Goal: Task Accomplishment & Management: Manage account settings

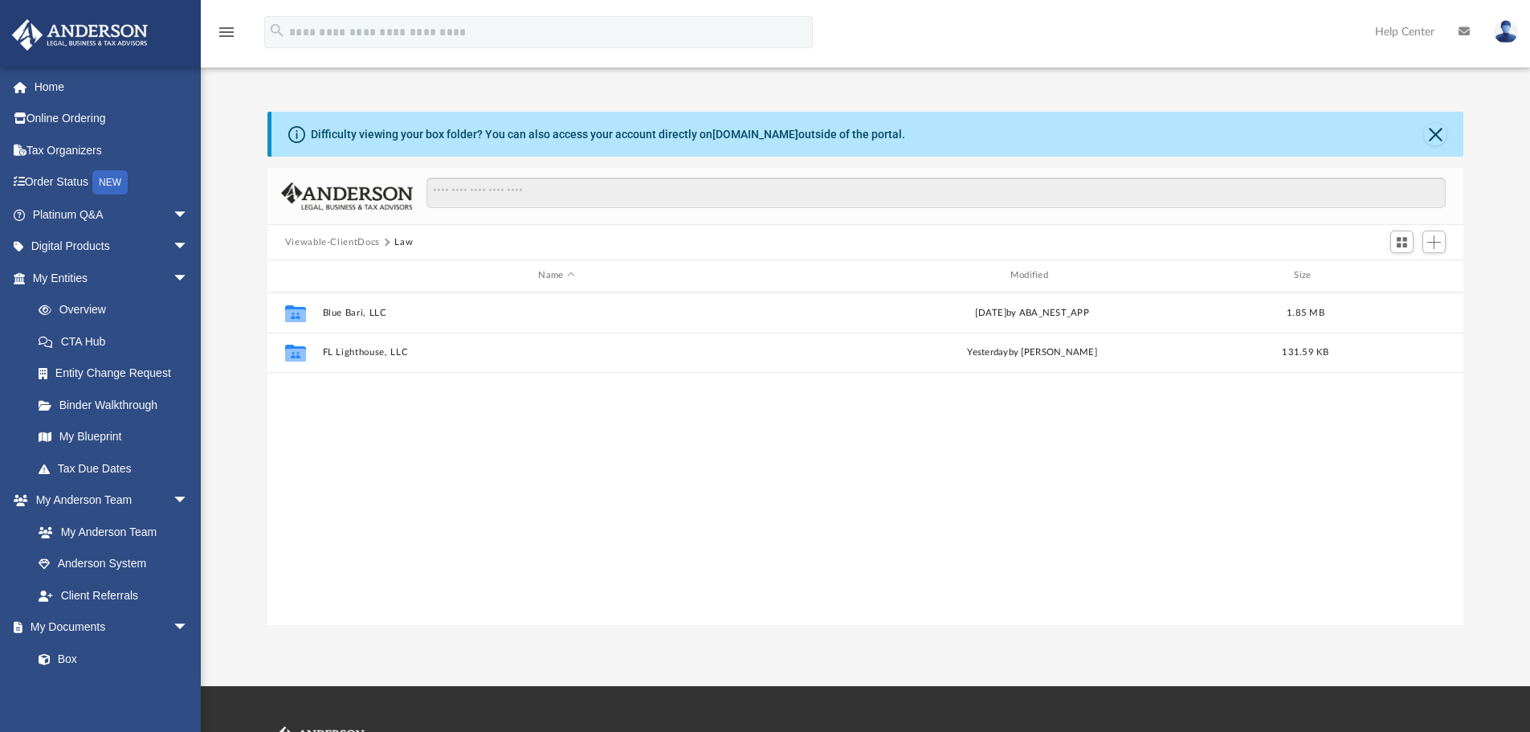
scroll to position [353, 1184]
click at [1436, 244] on span "Add" at bounding box center [1434, 242] width 14 height 14
click at [1404, 273] on li "Upload" at bounding box center [1410, 274] width 51 height 17
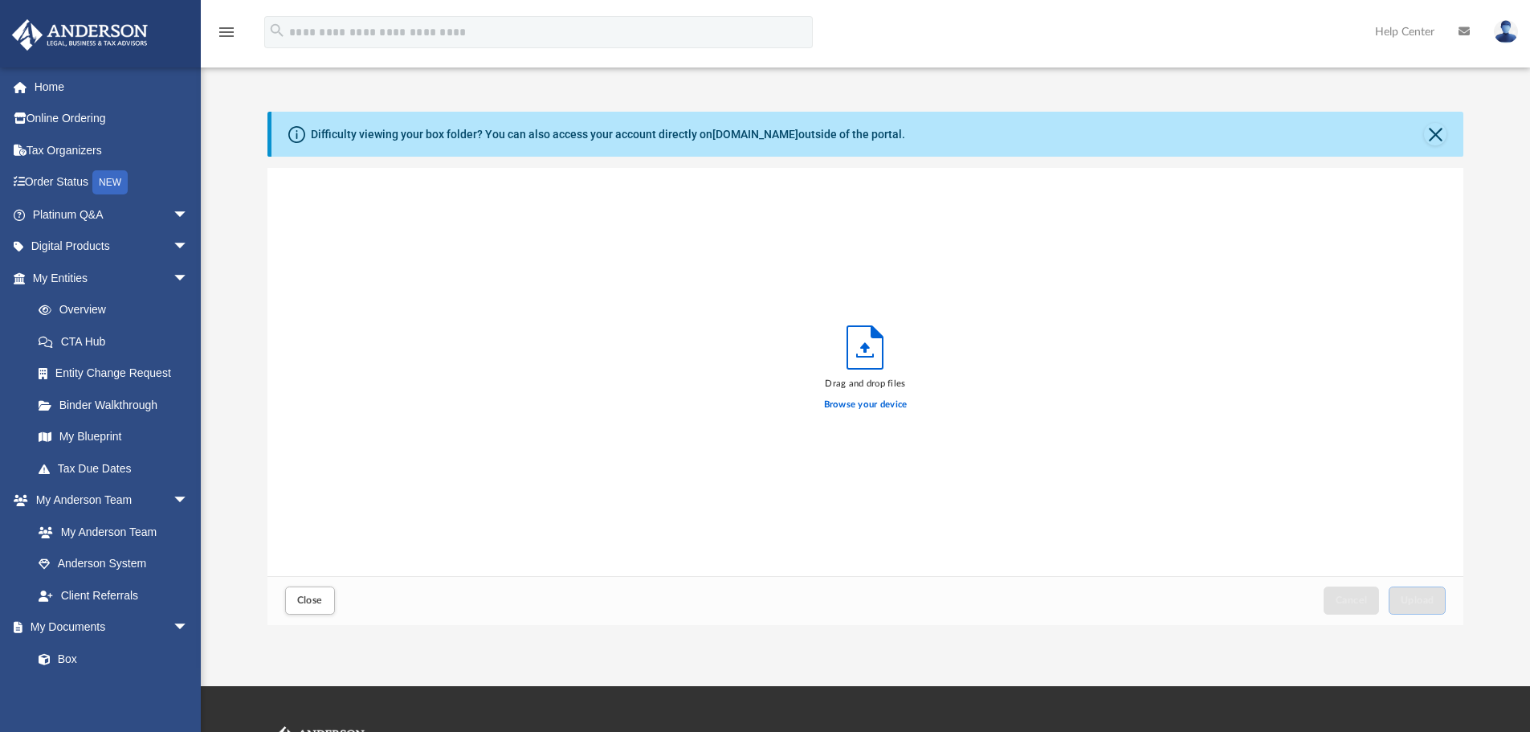
scroll to position [395, 1184]
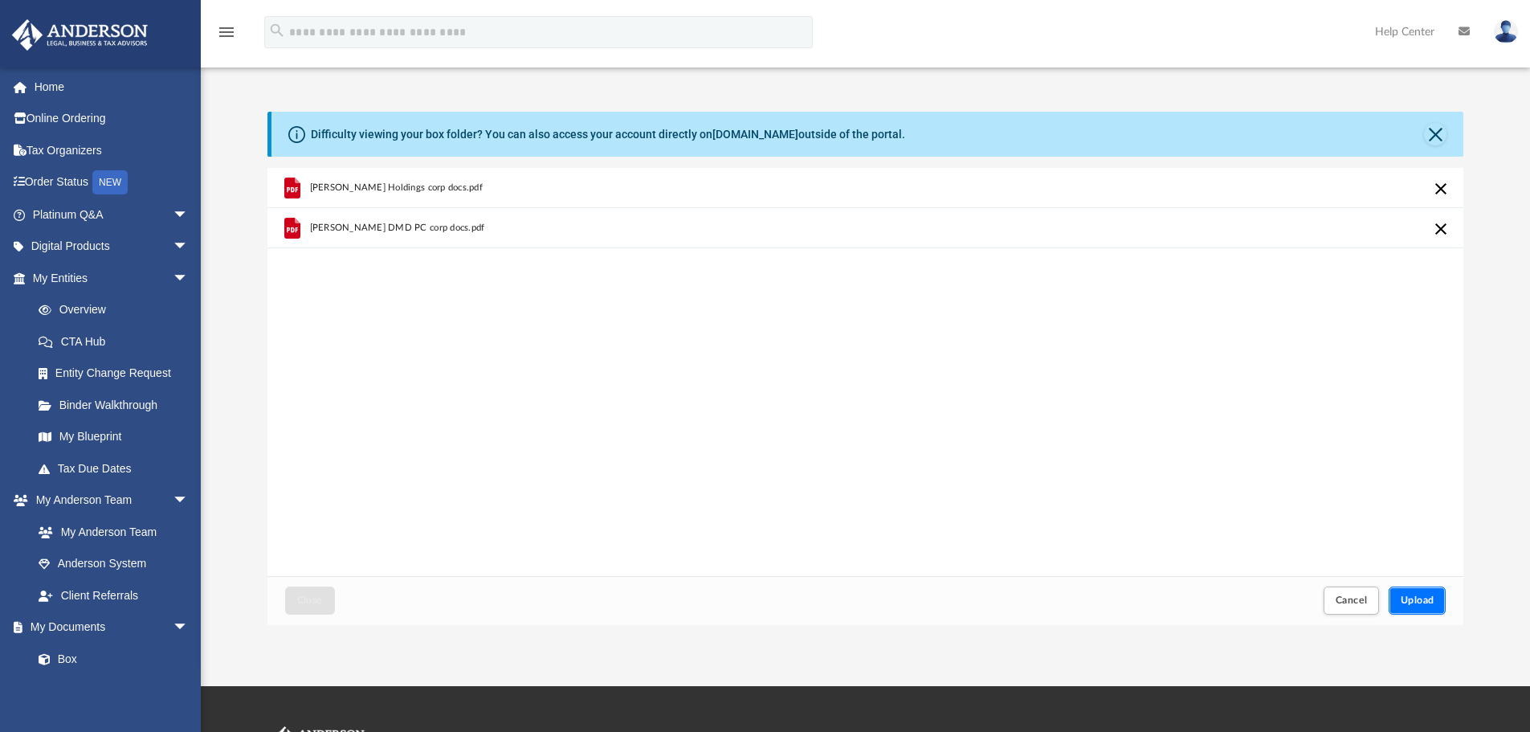
click at [1434, 608] on button "Upload" at bounding box center [1417, 600] width 58 height 28
click at [1434, 601] on button "Upload" at bounding box center [1417, 600] width 58 height 28
click at [1405, 604] on span "Upload" at bounding box center [1417, 600] width 34 height 10
click at [1437, 126] on button "Close" at bounding box center [1435, 134] width 22 height 22
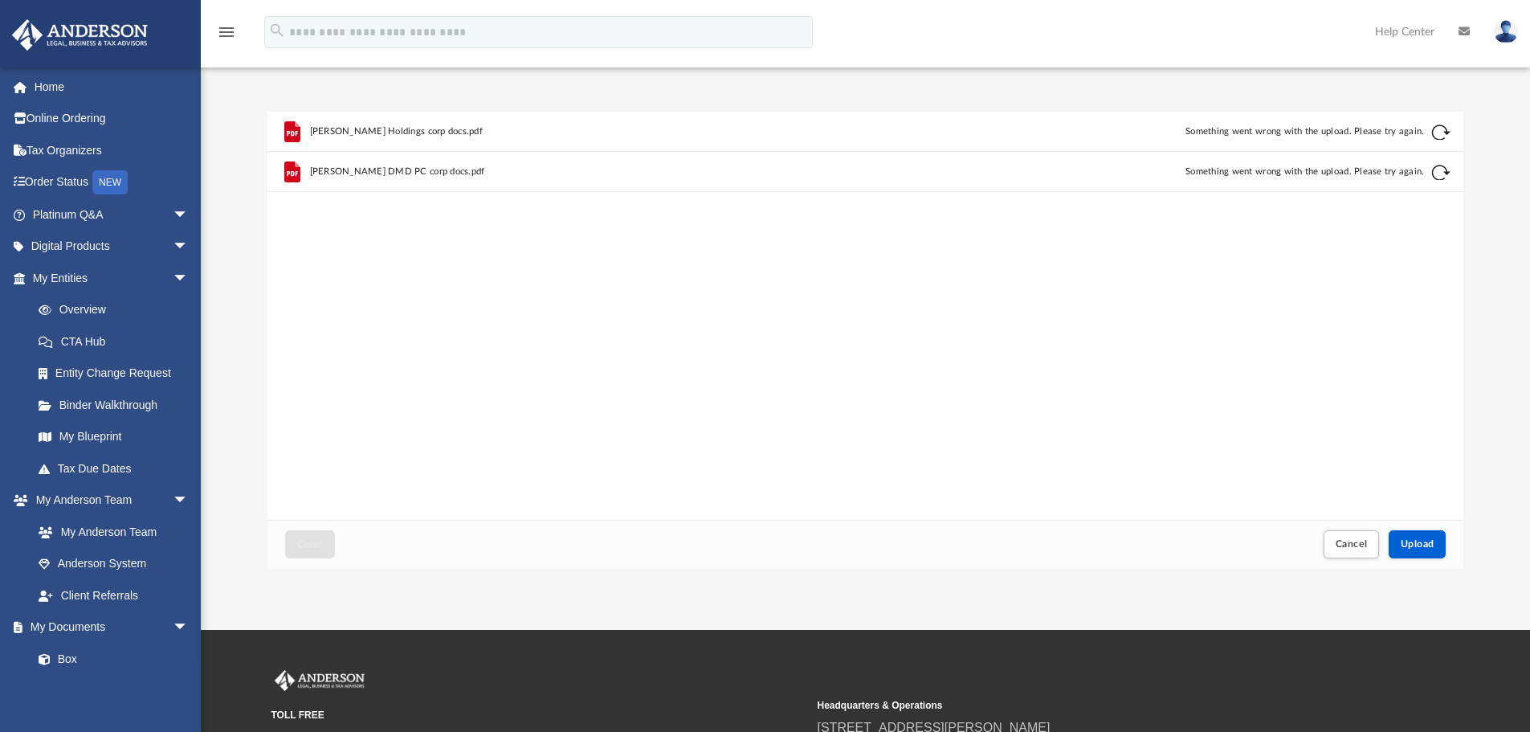
click at [1441, 135] on div "Retry" at bounding box center [1390, 144] width 120 height 24
click at [1436, 171] on button "Retry" at bounding box center [1440, 172] width 19 height 19
click at [1440, 125] on button "Retry" at bounding box center [1440, 132] width 19 height 19
click at [1428, 132] on div "Juna Holdings corp docs.pdf Something went wrong with the upload. Please try ag…" at bounding box center [865, 132] width 1196 height 40
click at [1437, 176] on button "Retry" at bounding box center [1440, 172] width 19 height 19
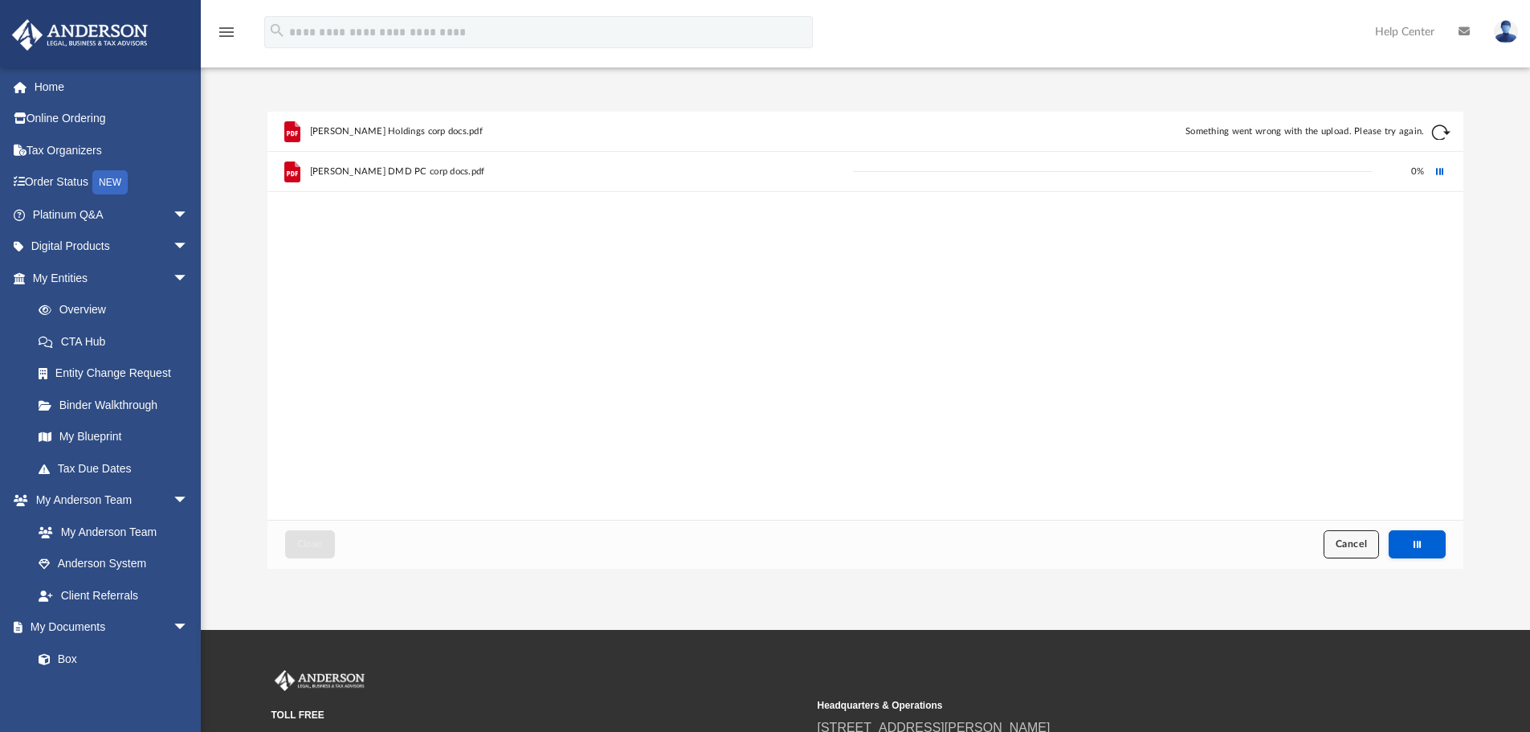
click at [1359, 548] on span "Cancel" at bounding box center [1351, 544] width 32 height 10
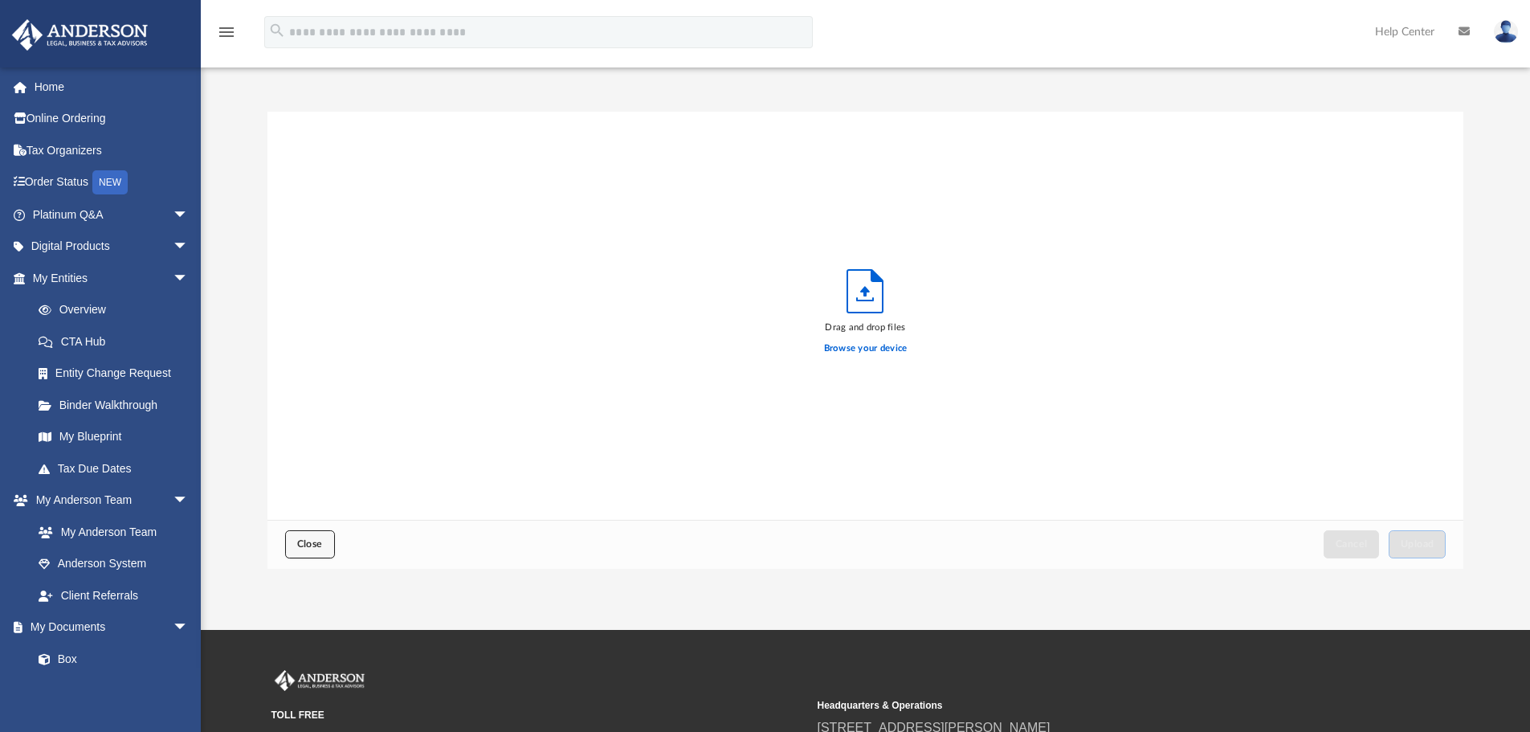
click at [319, 536] on button "Close" at bounding box center [310, 544] width 50 height 28
click at [316, 544] on span "Close" at bounding box center [310, 544] width 26 height 10
click at [1514, 29] on img at bounding box center [1506, 31] width 24 height 23
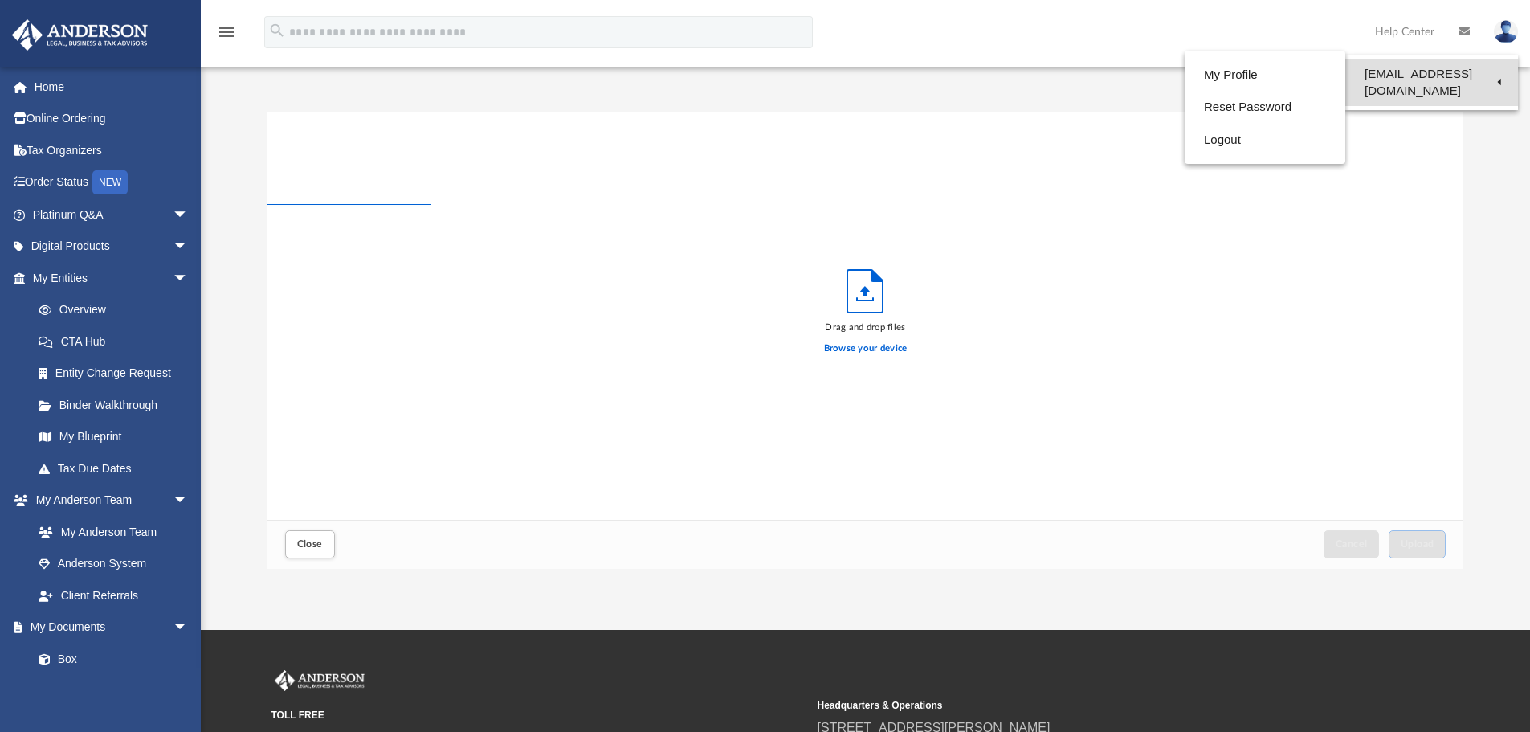
click at [1465, 71] on link "[EMAIL_ADDRESS][DOMAIN_NAME]" at bounding box center [1431, 82] width 173 height 47
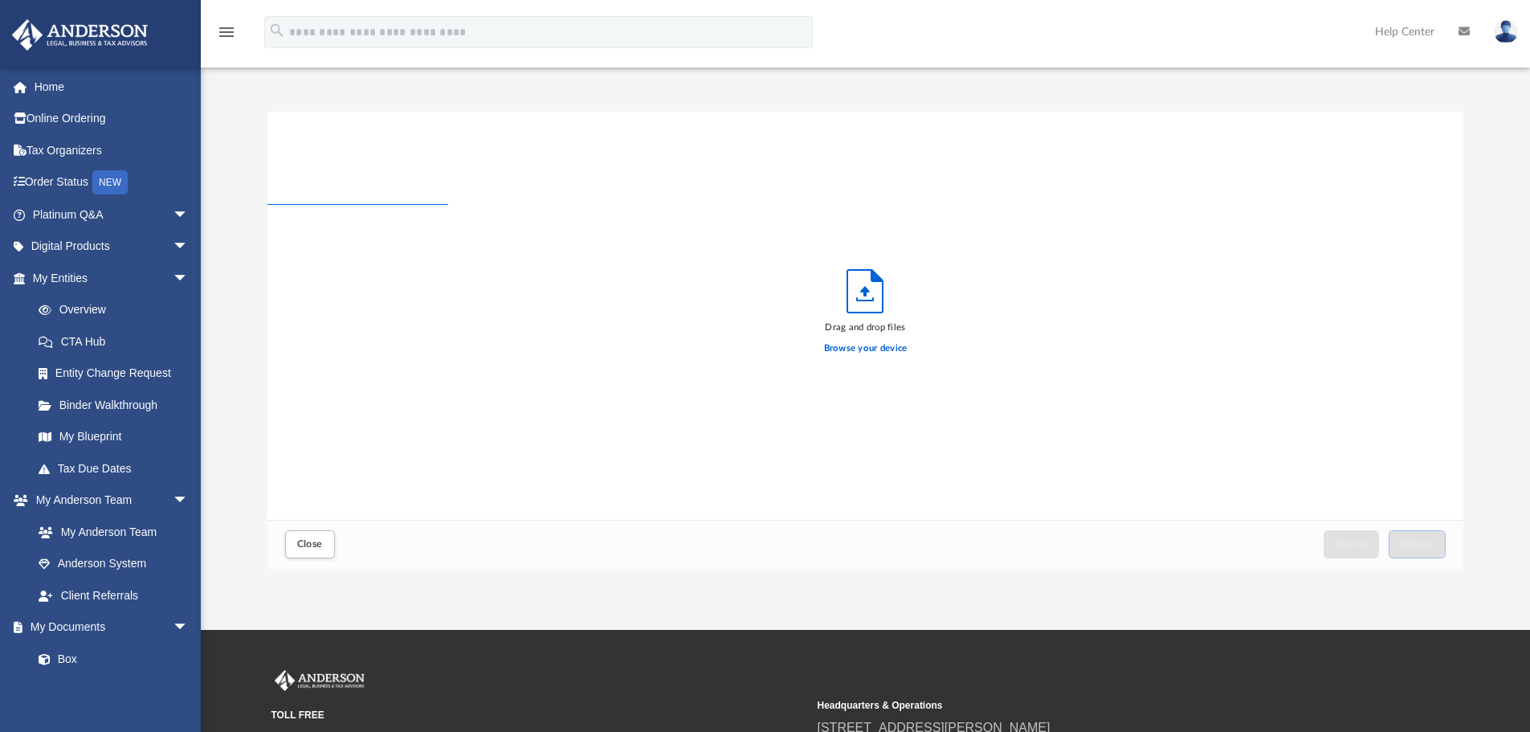
click at [1514, 35] on img at bounding box center [1506, 31] width 24 height 23
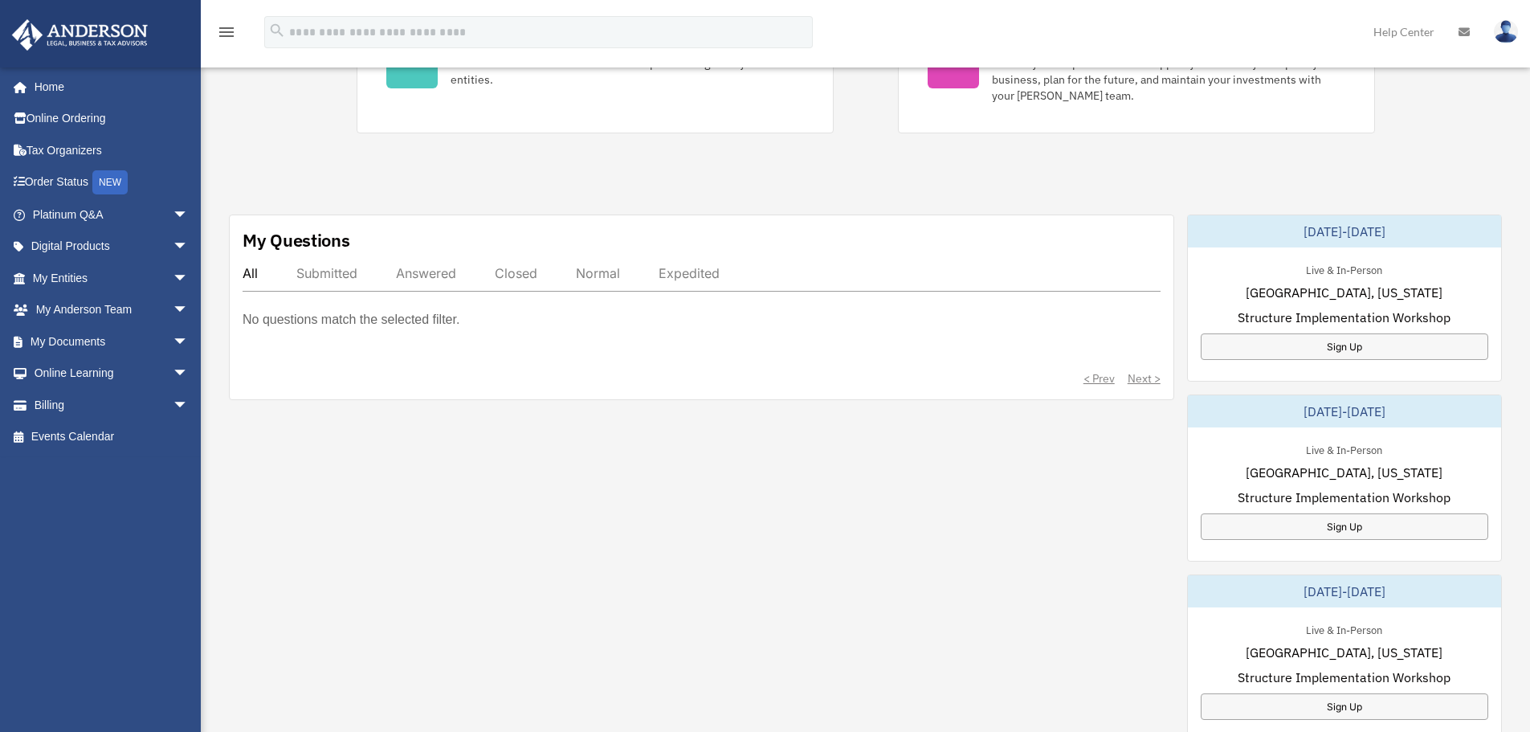
scroll to position [401, 0]
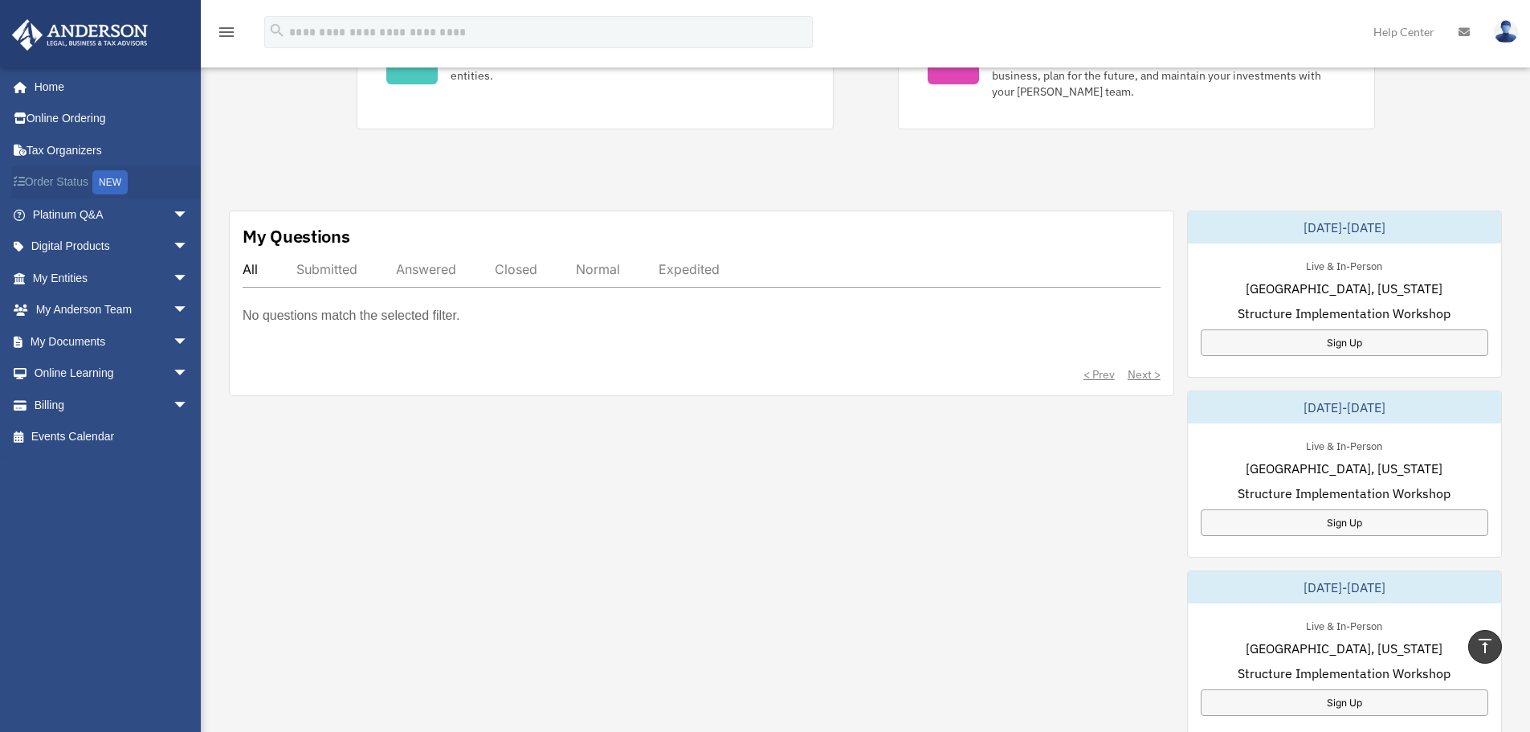
click at [81, 183] on link "Order Status NEW" at bounding box center [112, 182] width 202 height 33
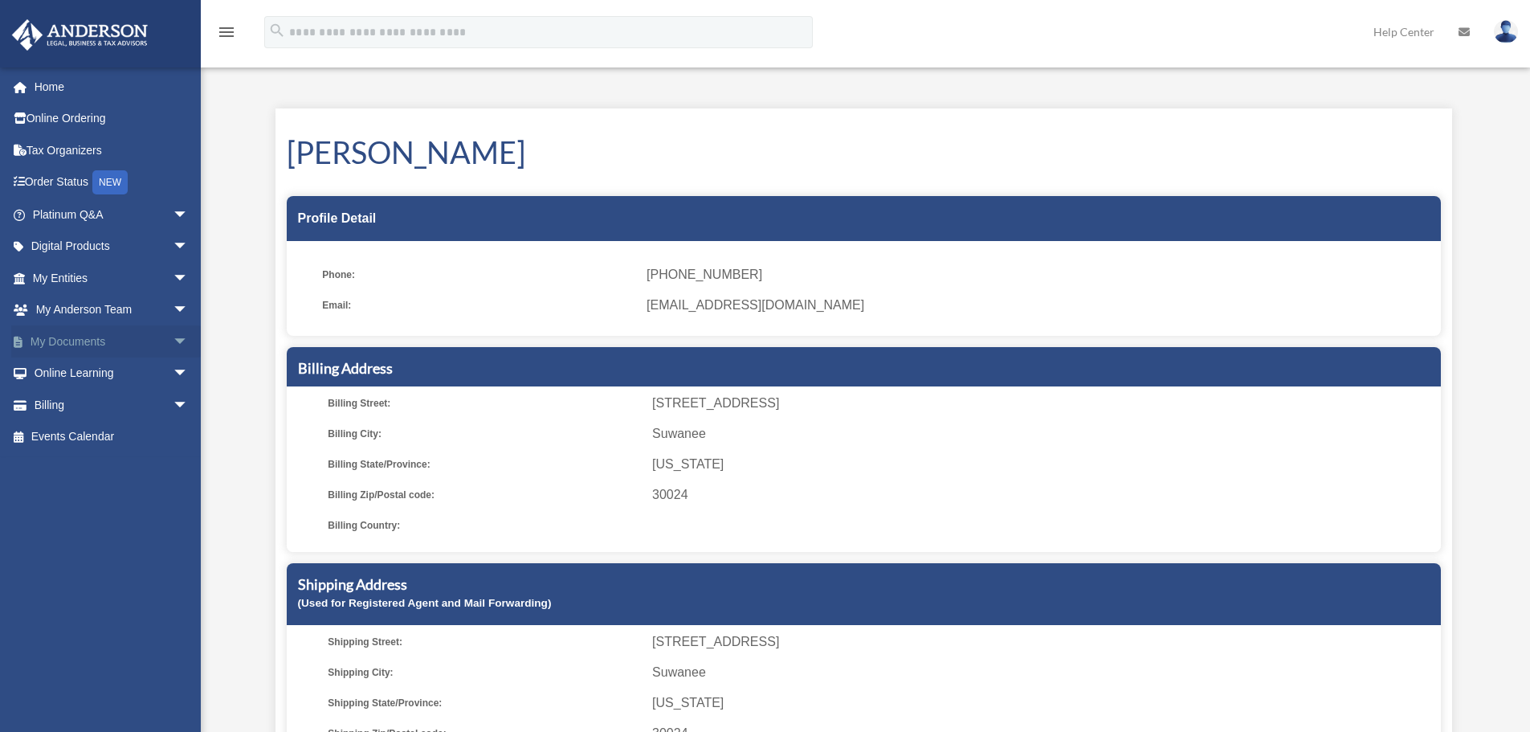
click at [89, 344] on link "My Documents arrow_drop_down" at bounding box center [112, 341] width 202 height 32
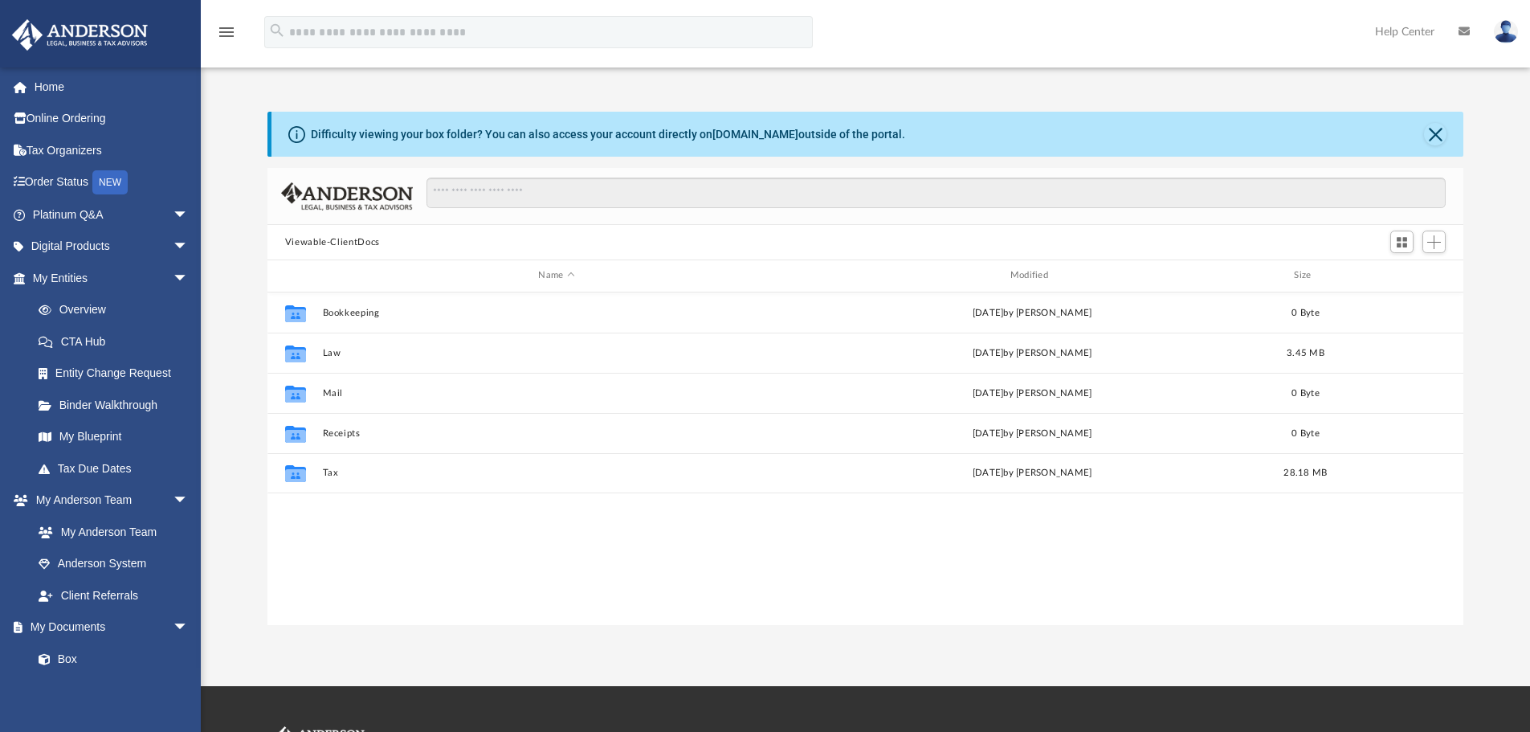
scroll to position [353, 1184]
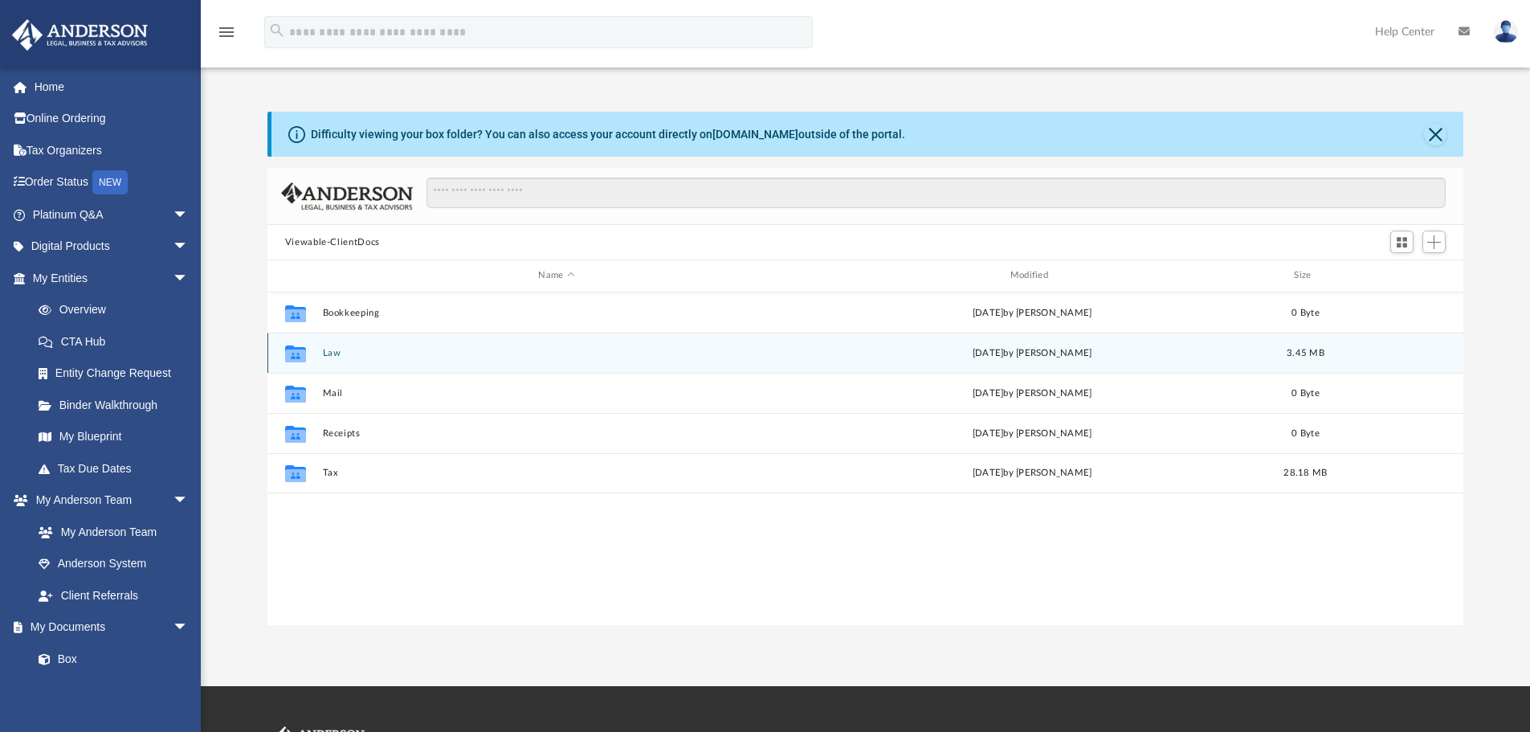
click at [326, 350] on button "Law" at bounding box center [556, 353] width 468 height 10
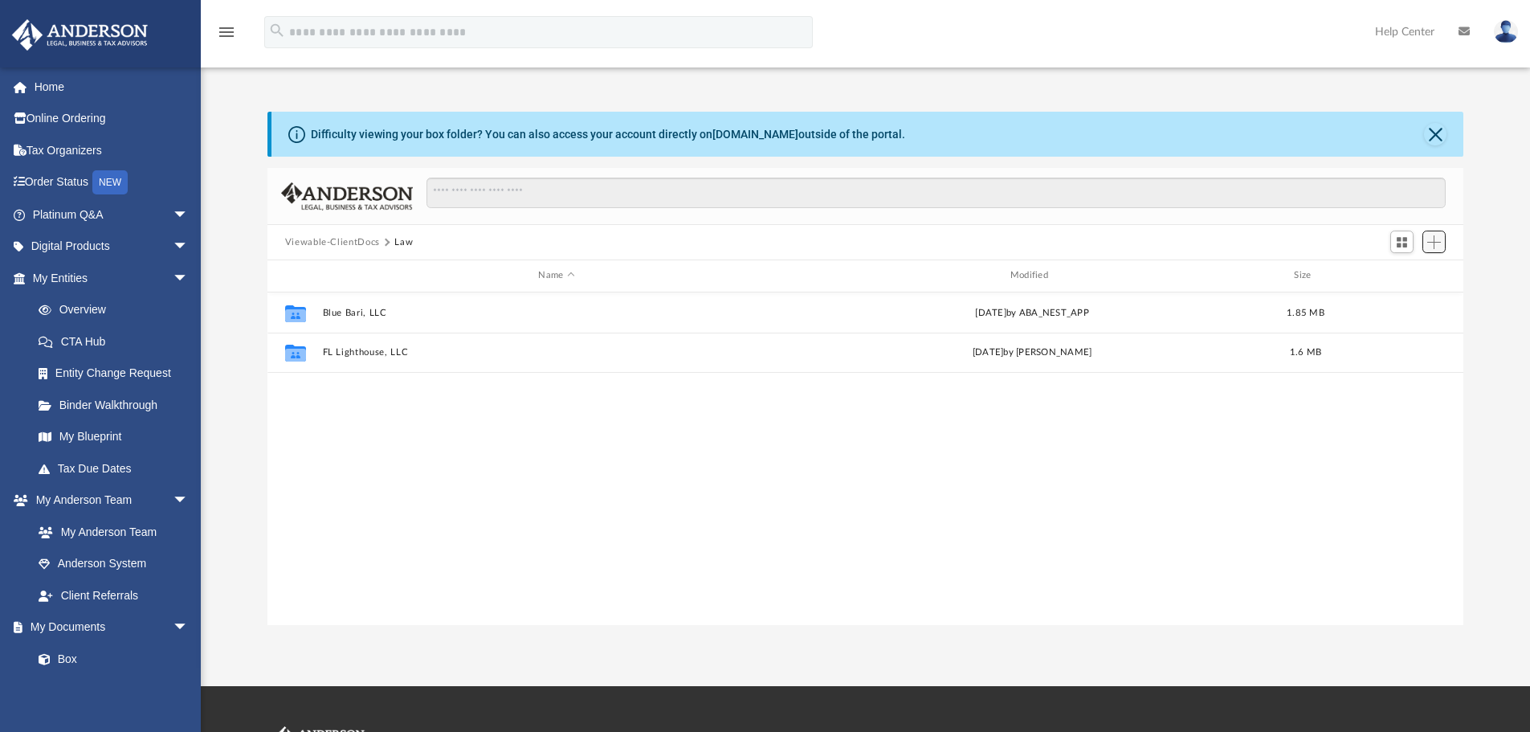
click at [1437, 238] on span "Add" at bounding box center [1434, 242] width 14 height 14
click at [1407, 272] on li "Upload" at bounding box center [1410, 274] width 51 height 17
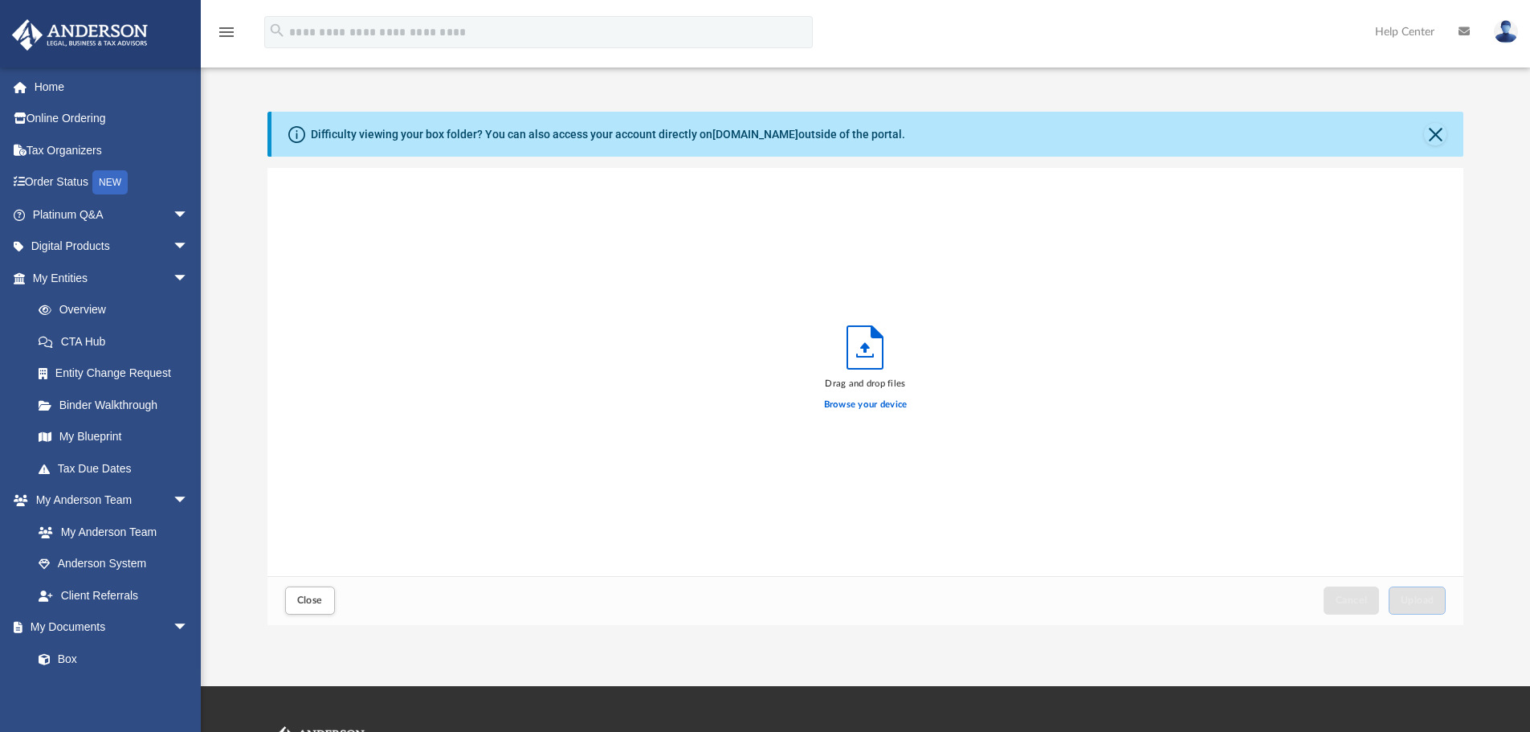
scroll to position [395, 1184]
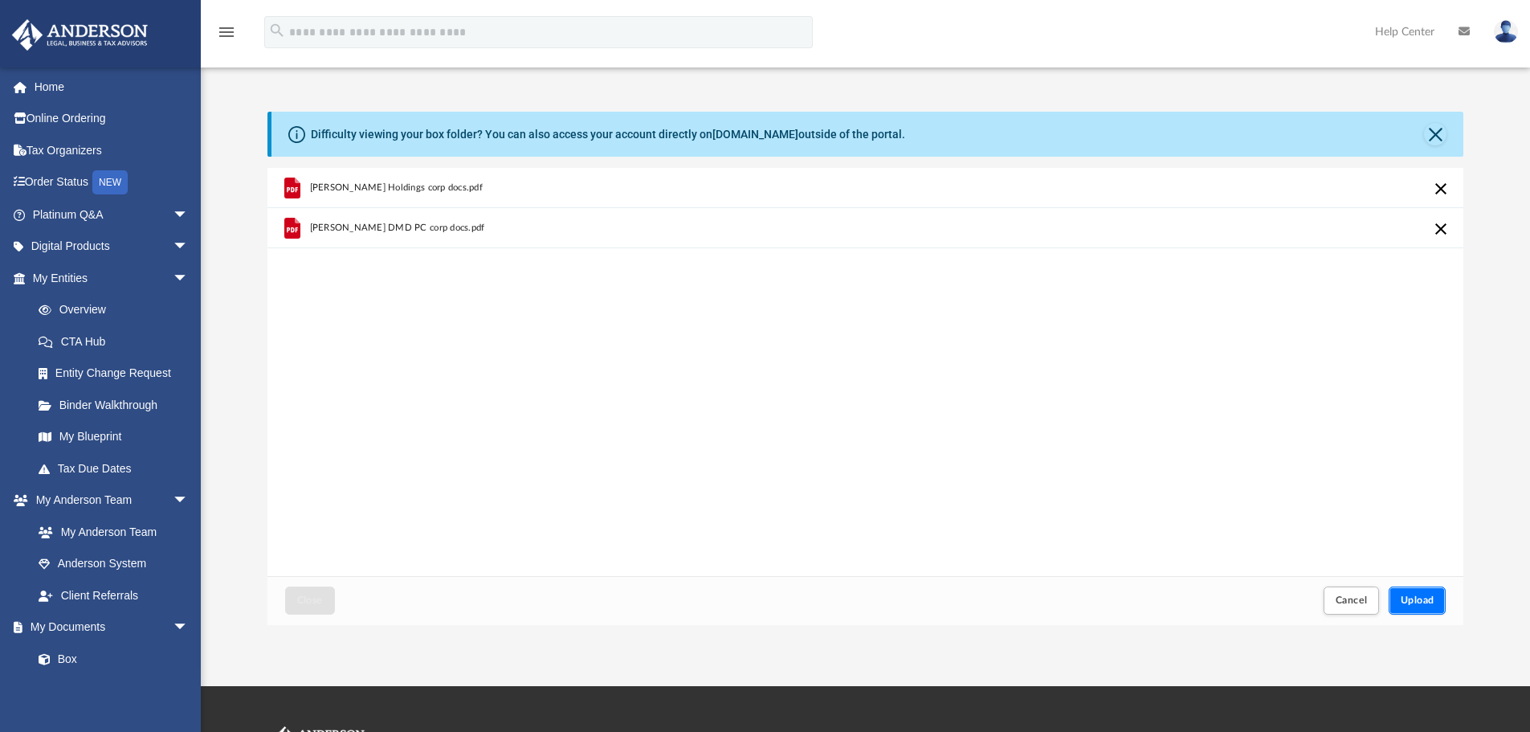
click at [1416, 593] on button "Upload" at bounding box center [1417, 600] width 58 height 28
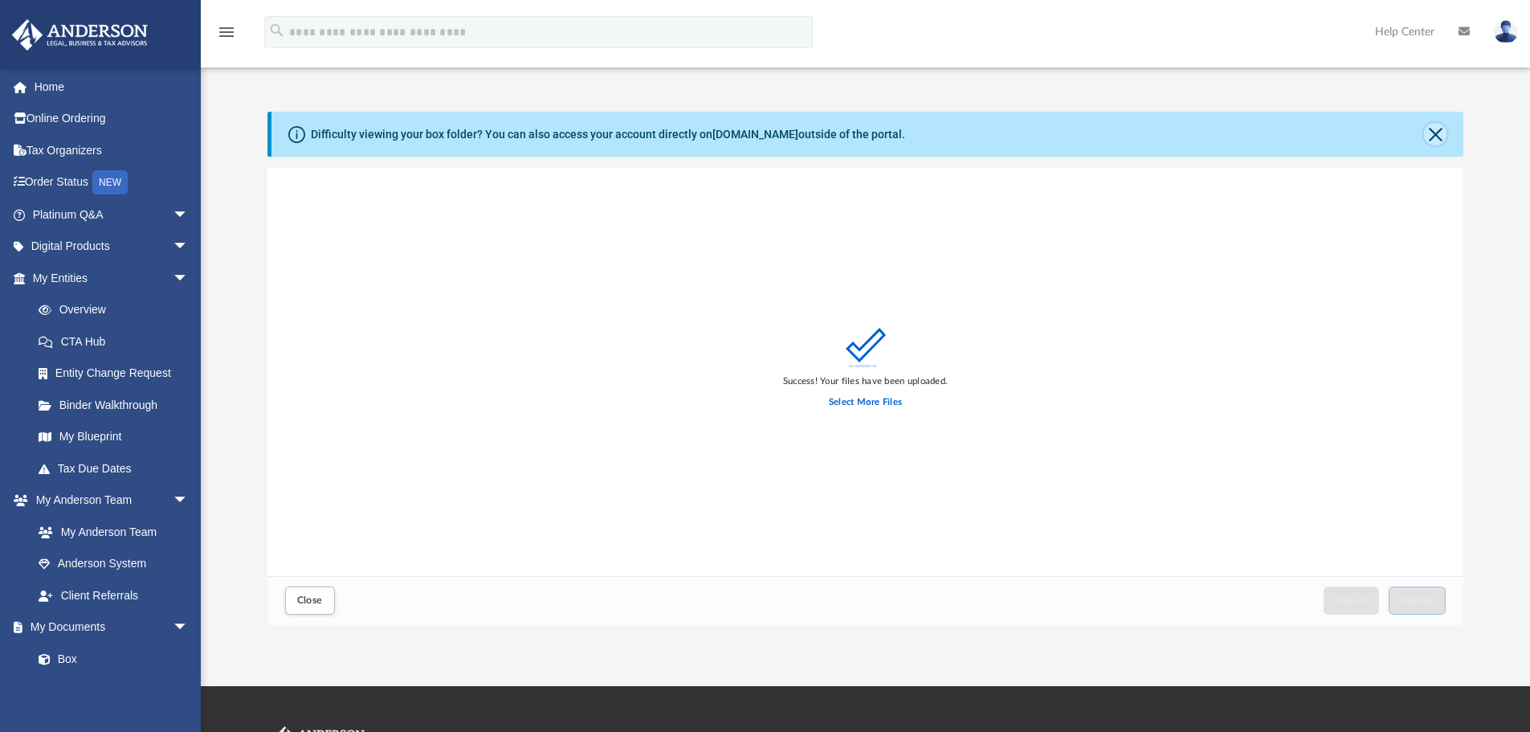
click at [1434, 132] on button "Close" at bounding box center [1435, 134] width 22 height 22
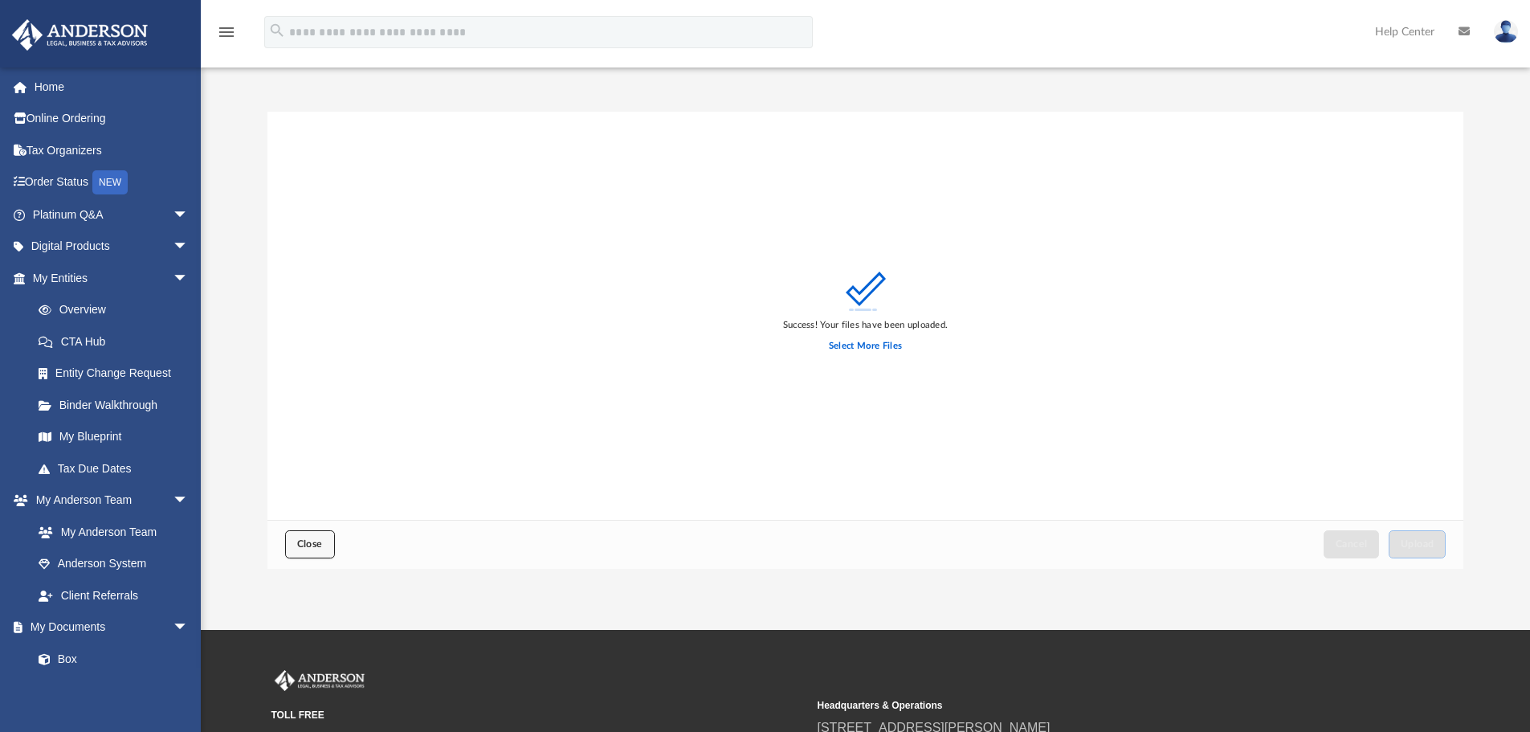
click at [324, 535] on button "Close" at bounding box center [310, 544] width 50 height 28
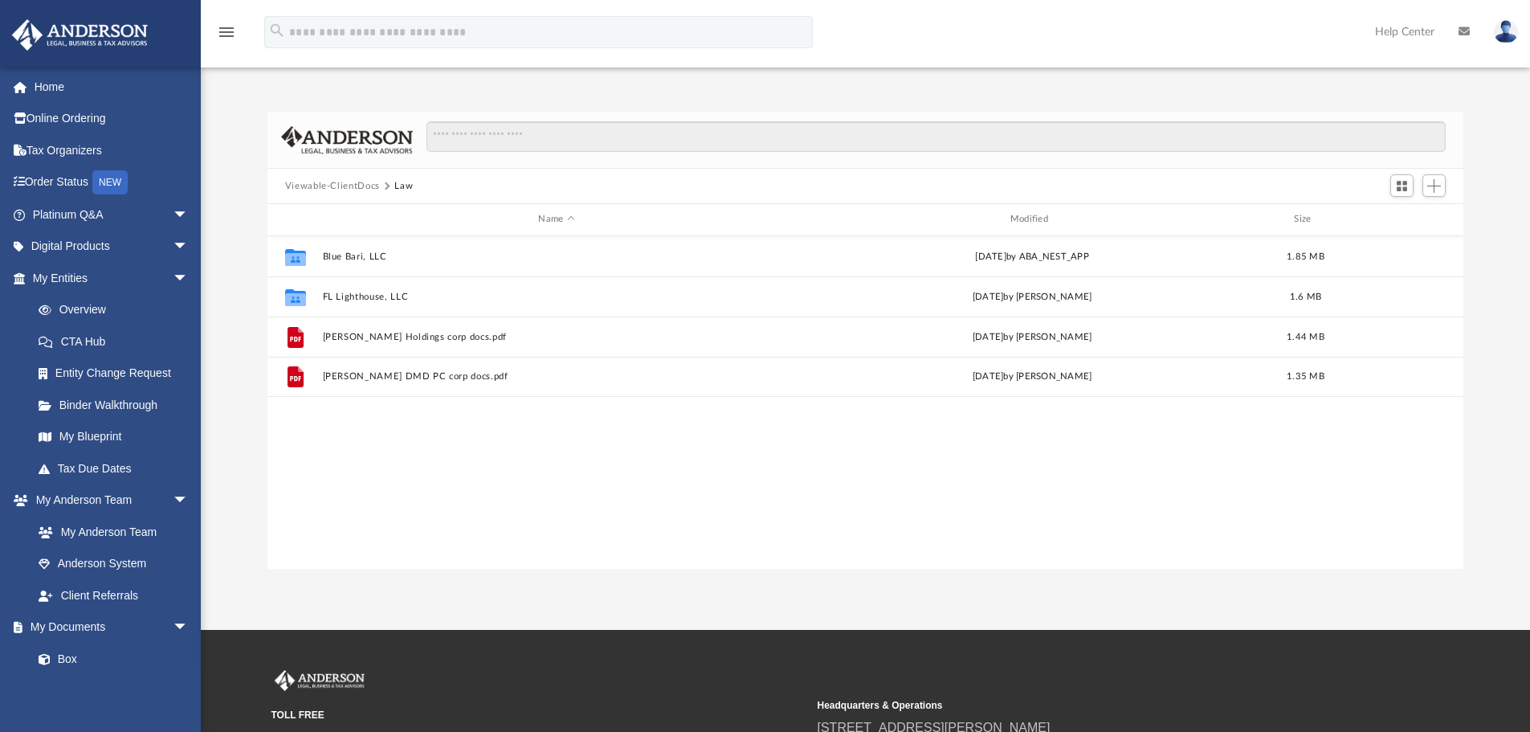
click at [350, 189] on button "Viewable-ClientDocs" at bounding box center [332, 186] width 95 height 14
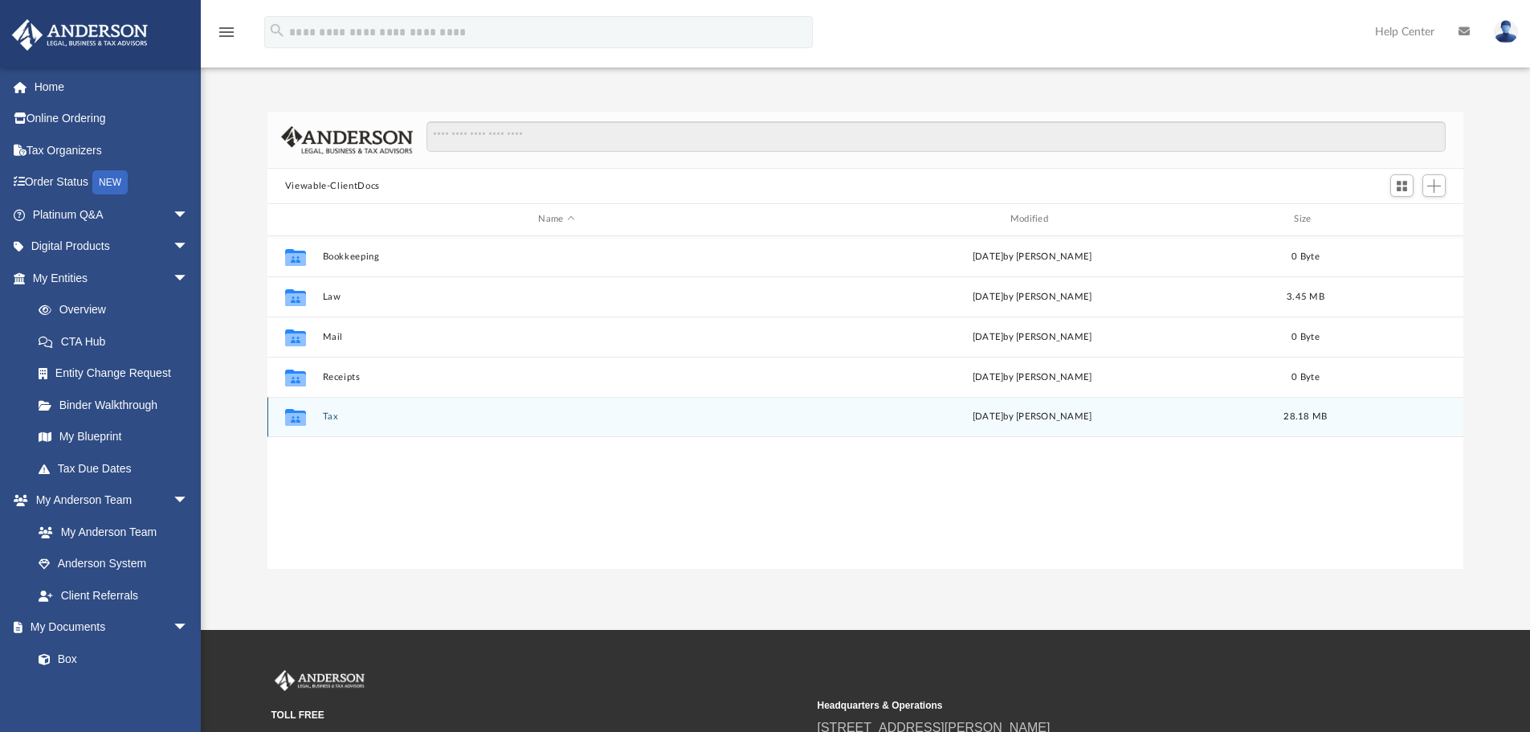
click at [332, 401] on div "Collaborated Folder Tax today by John Jennings 28.18 MB" at bounding box center [865, 417] width 1196 height 40
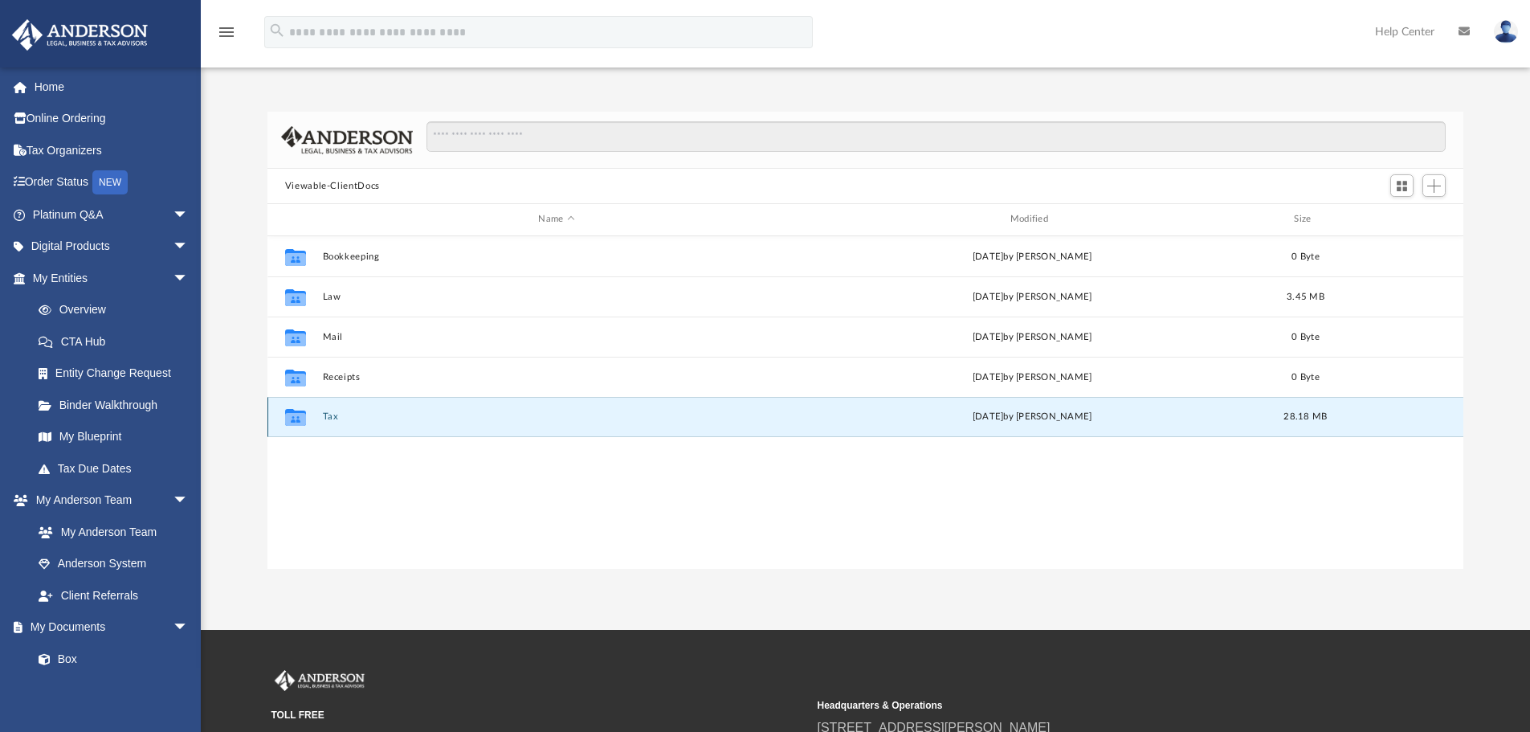
click at [337, 418] on button "Tax" at bounding box center [556, 416] width 468 height 10
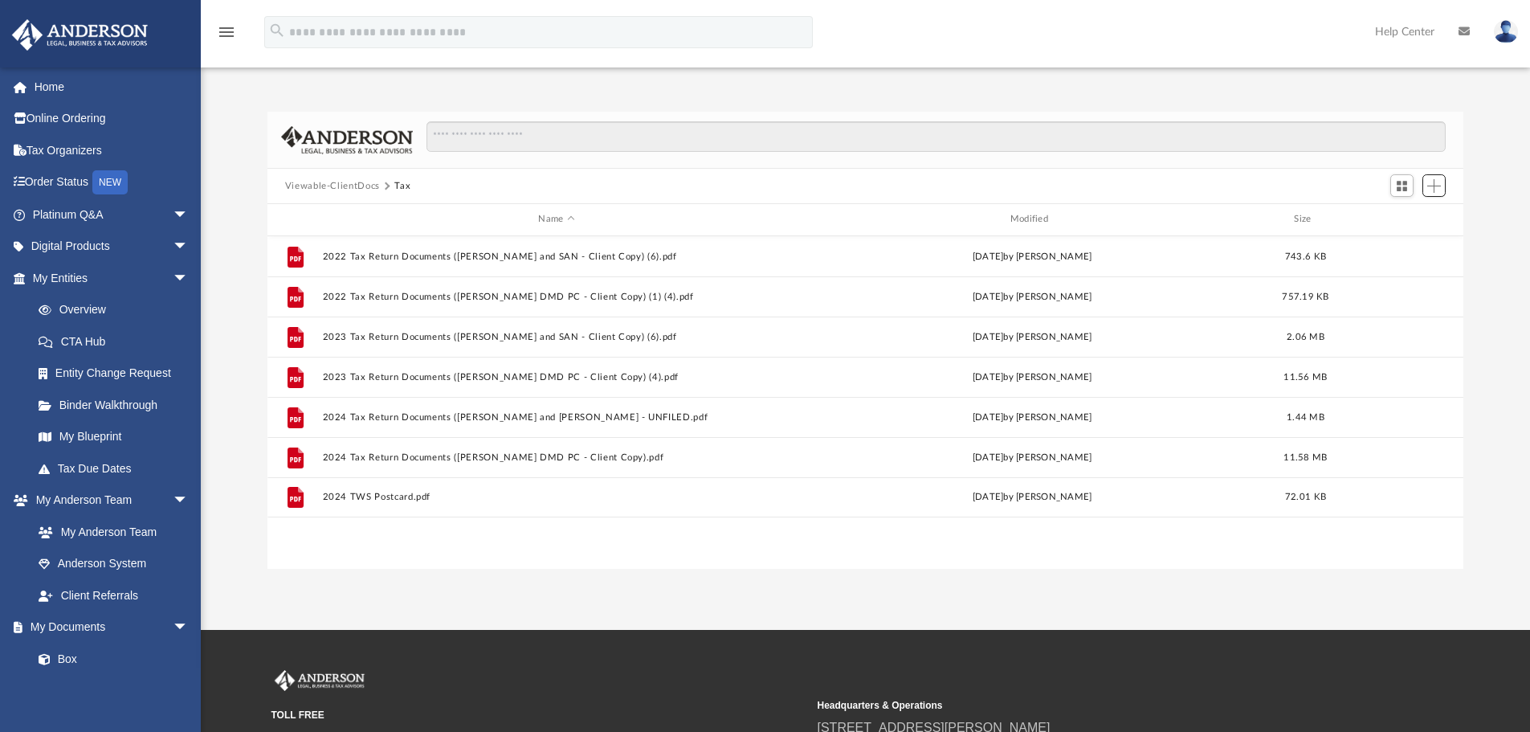
drag, startPoint x: 1428, startPoint y: 191, endPoint x: 1419, endPoint y: 199, distance: 11.9
click at [1426, 191] on button "Add" at bounding box center [1434, 185] width 24 height 22
click at [1392, 214] on li "Upload" at bounding box center [1410, 218] width 51 height 17
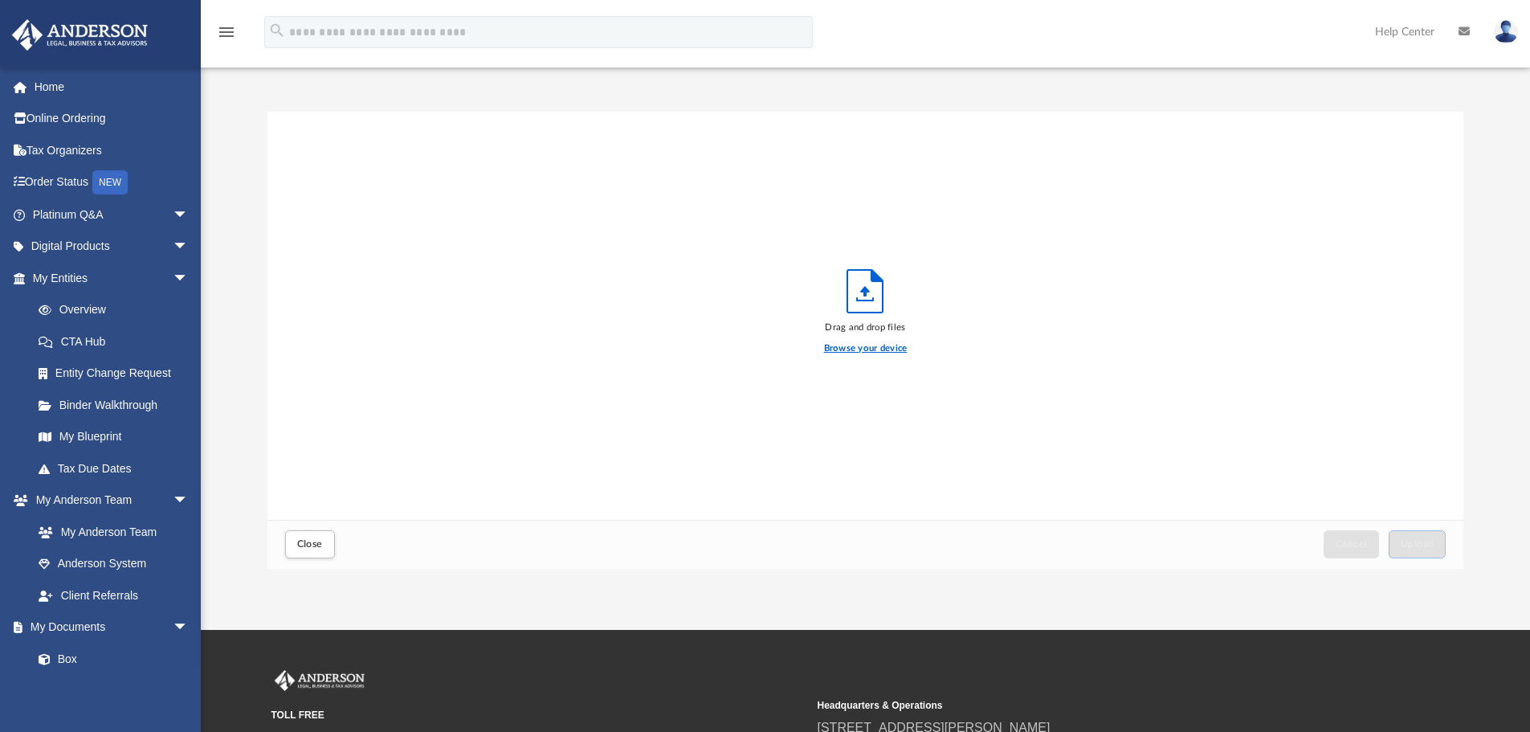
click at [857, 345] on label "Browse your device" at bounding box center [866, 348] width 84 height 14
click at [0, 0] on input "Browse your device" at bounding box center [0, 0] width 0 height 0
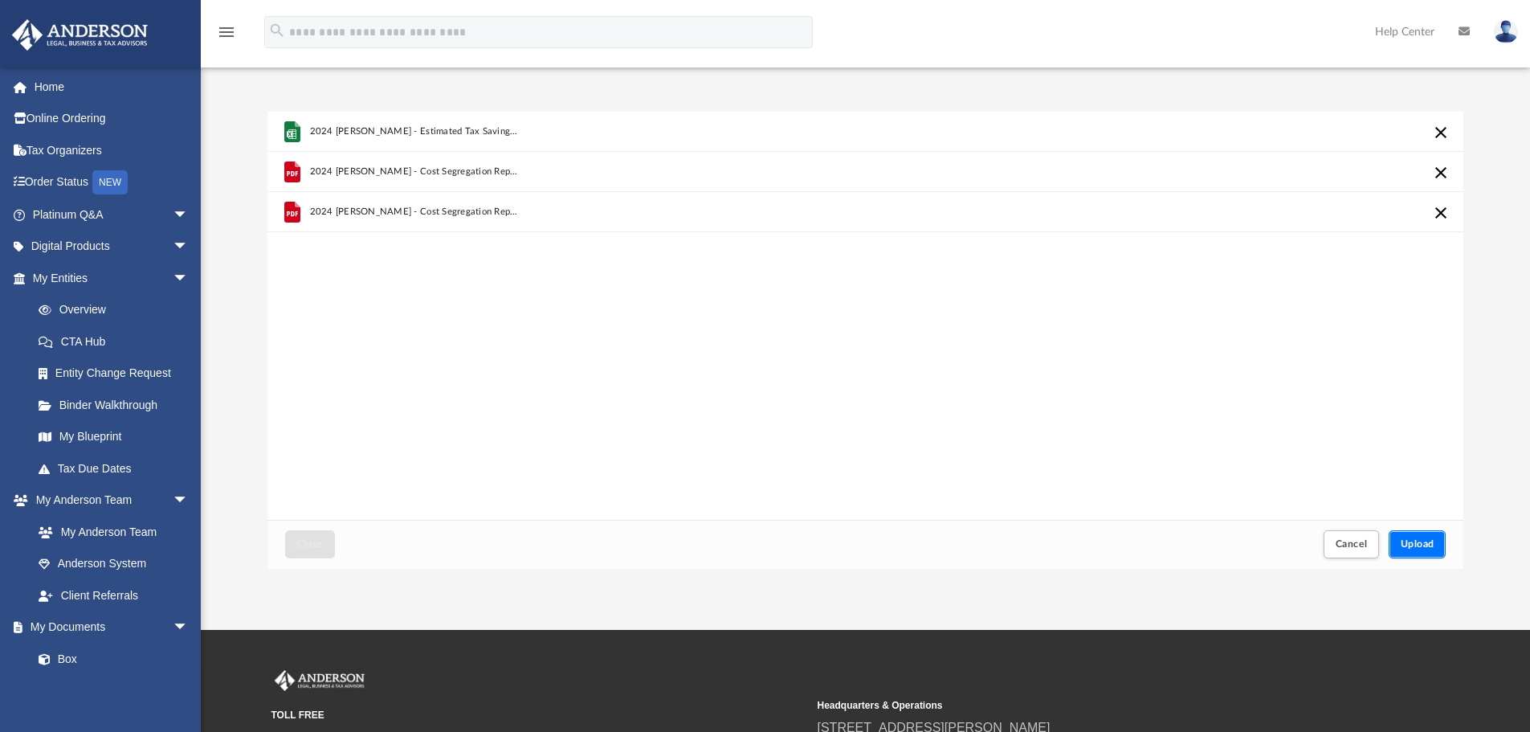
click at [1436, 544] on button "Upload" at bounding box center [1417, 544] width 58 height 28
